Goal: Task Accomplishment & Management: Manage account settings

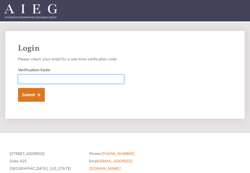
click at [53, 82] on input "Verification Code" at bounding box center [71, 79] width 106 height 9
click at [70, 79] on input "Verification Code" at bounding box center [71, 79] width 106 height 9
paste input "341800"
type input "341800"
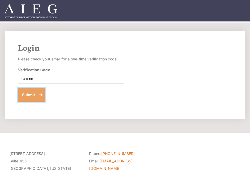
click at [36, 94] on button "Submit" at bounding box center [31, 95] width 27 height 14
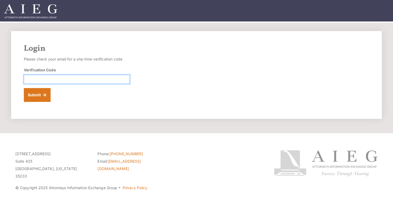
click at [66, 80] on input "Verification Code" at bounding box center [77, 79] width 106 height 9
click at [61, 78] on input "Verification Code" at bounding box center [77, 79] width 106 height 9
paste input "423725"
type input "423725"
click at [45, 102] on div "Login Please check your email for a one-time verification code Verification Cod…" at bounding box center [196, 75] width 371 height 88
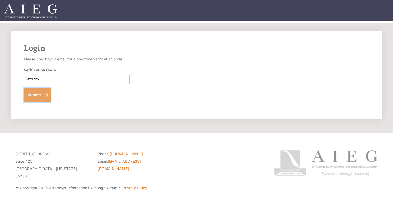
click at [43, 96] on button "Submit" at bounding box center [37, 95] width 27 height 14
